Goal: Find specific page/section: Find specific page/section

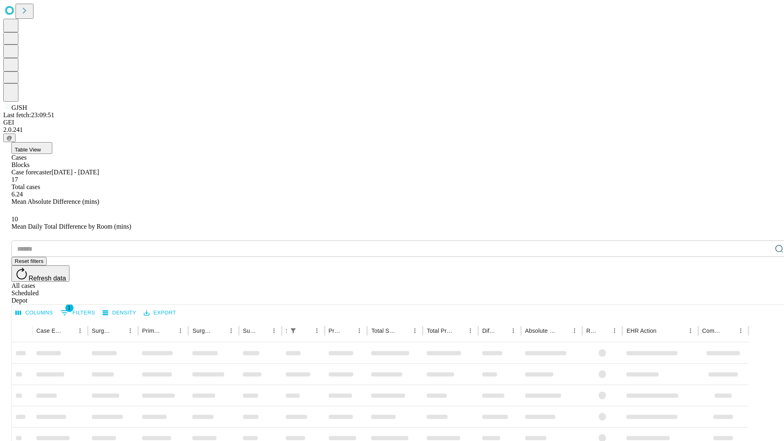
click at [763, 297] on div "Depot" at bounding box center [400, 300] width 778 height 7
